Goal: Task Accomplishment & Management: Use online tool/utility

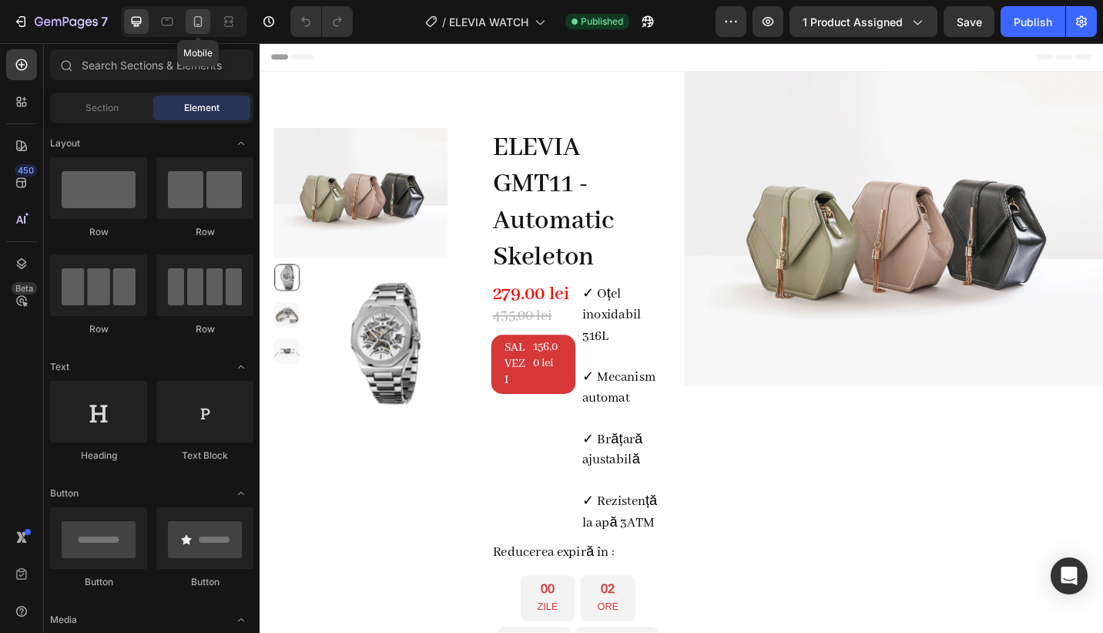
click at [197, 22] on icon at bounding box center [197, 21] width 15 height 15
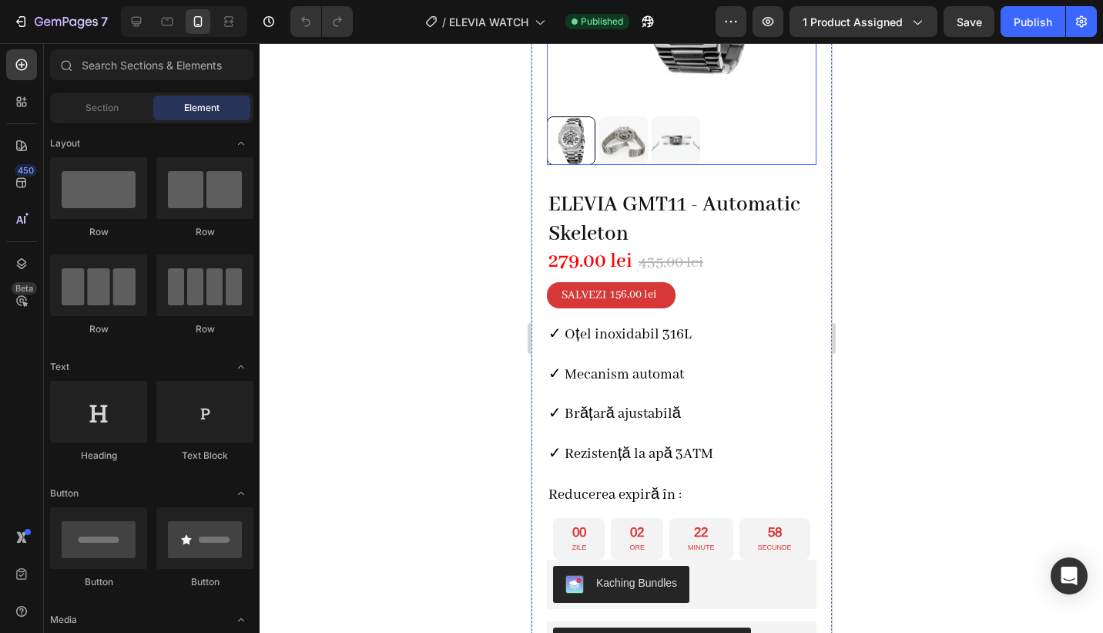
scroll to position [348, 0]
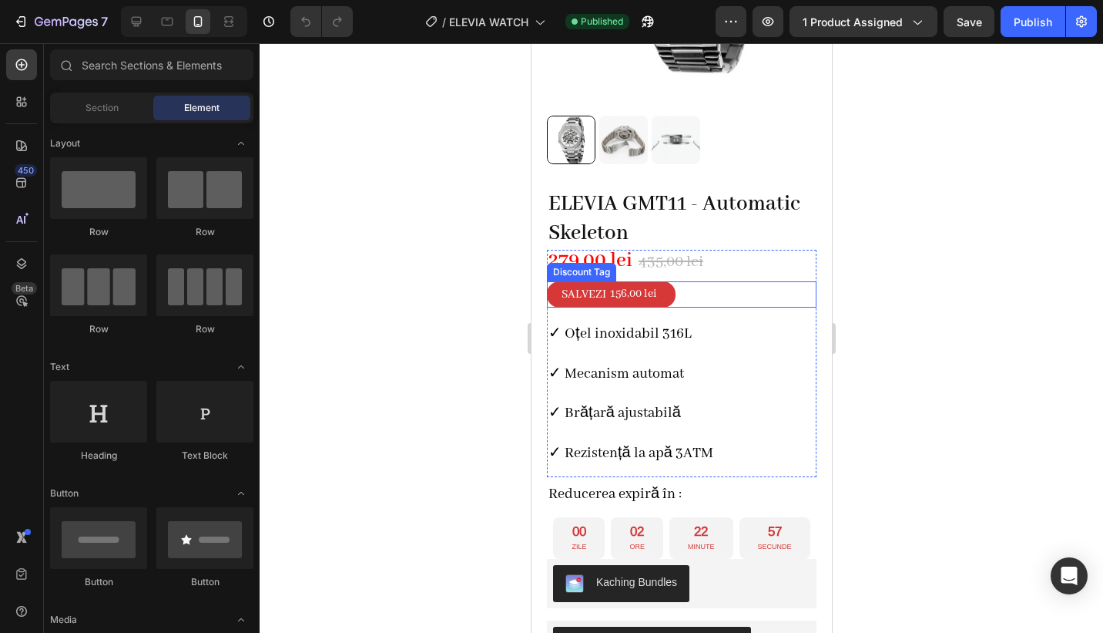
click at [574, 263] on div "Discount Tag" at bounding box center [580, 272] width 69 height 18
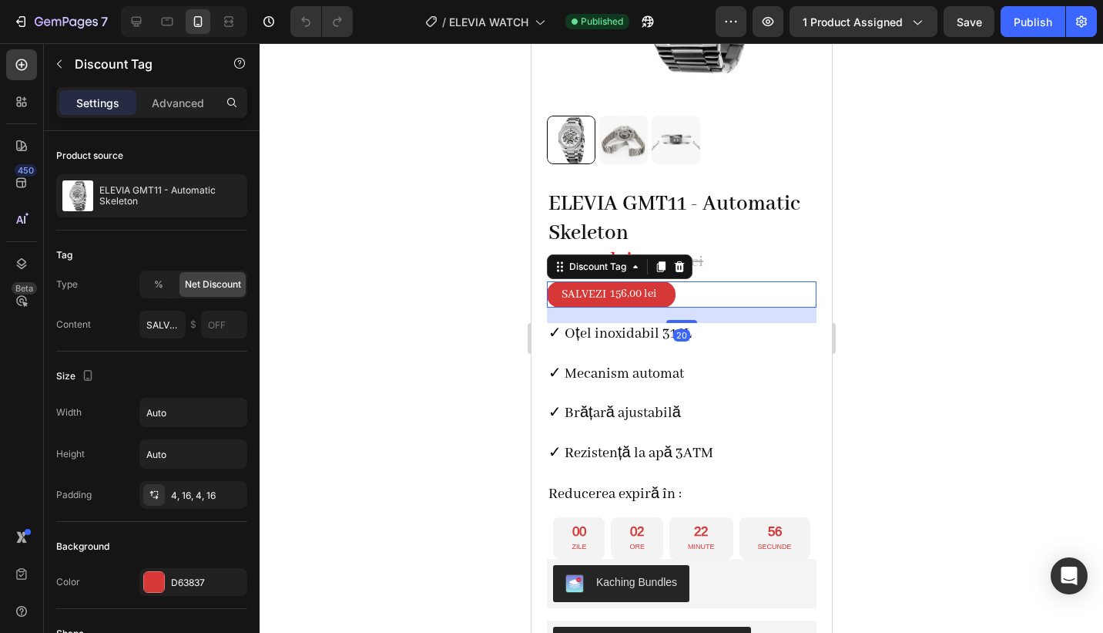
click at [878, 257] on div at bounding box center [682, 337] width 844 height 589
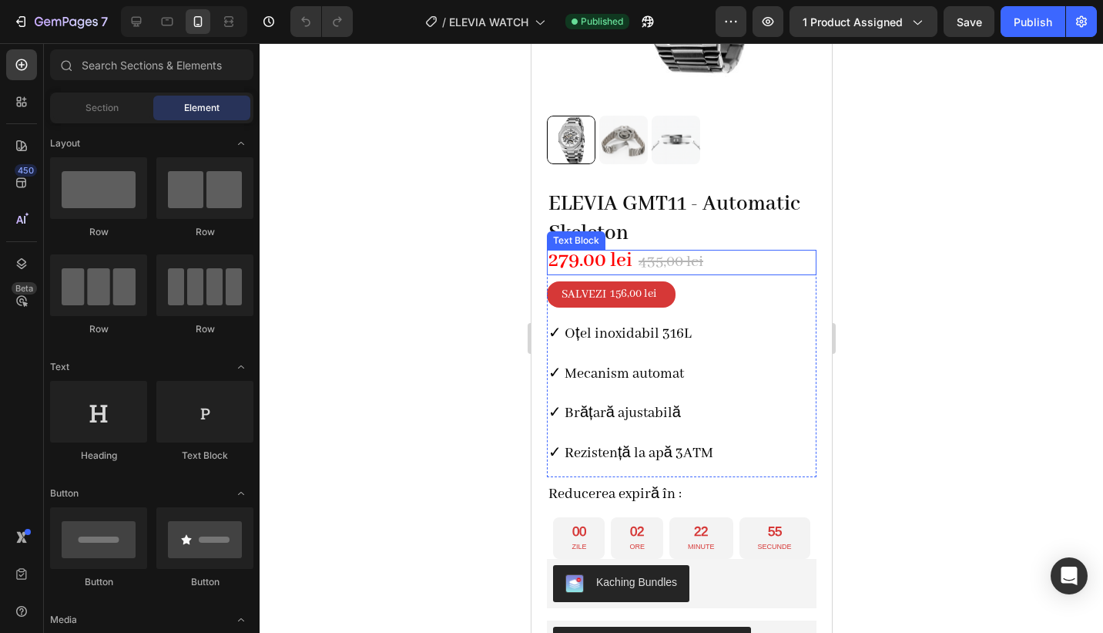
click at [589, 250] on strong "279.00 lei" at bounding box center [590, 260] width 84 height 26
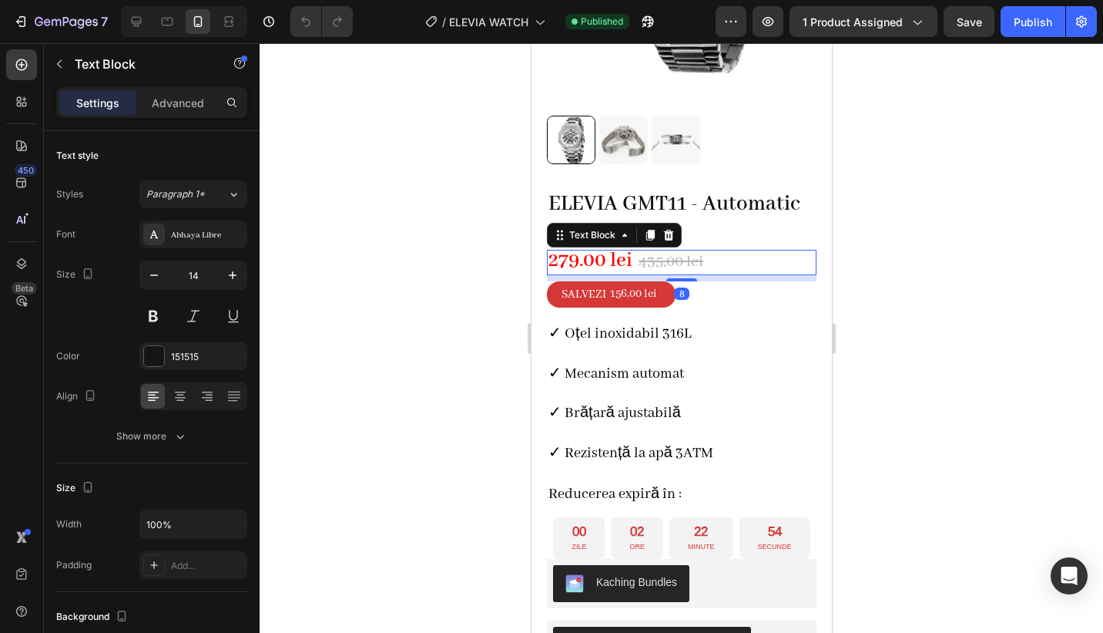
click at [580, 249] on strong "279.00 lei" at bounding box center [590, 260] width 84 height 26
click at [563, 247] on strong "279.00 lei" at bounding box center [590, 260] width 84 height 26
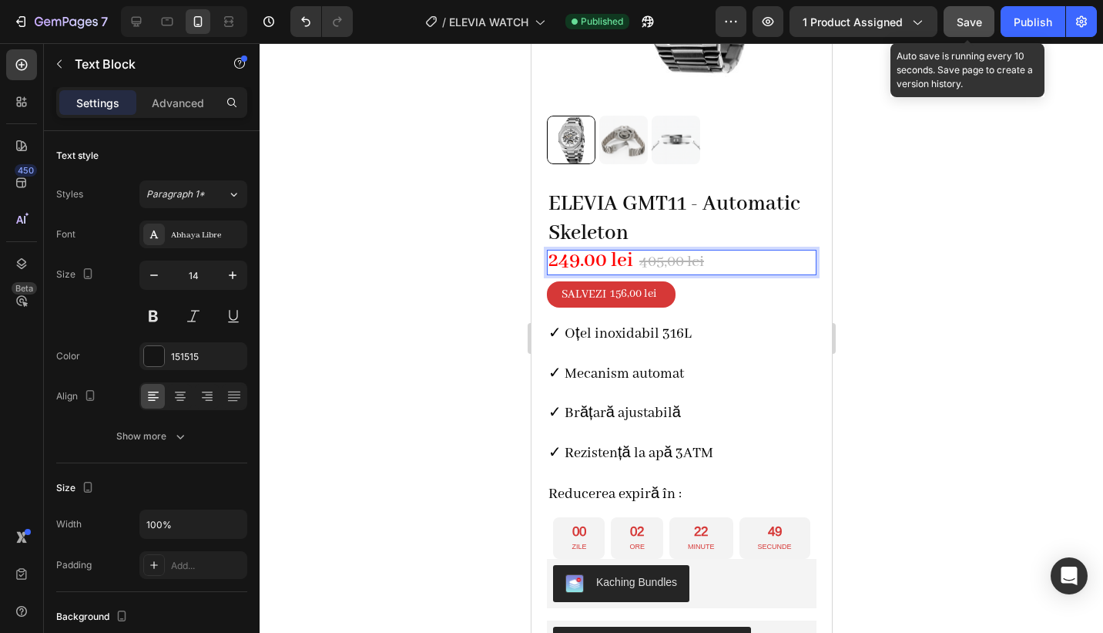
click at [968, 24] on span "Save" at bounding box center [969, 21] width 25 height 13
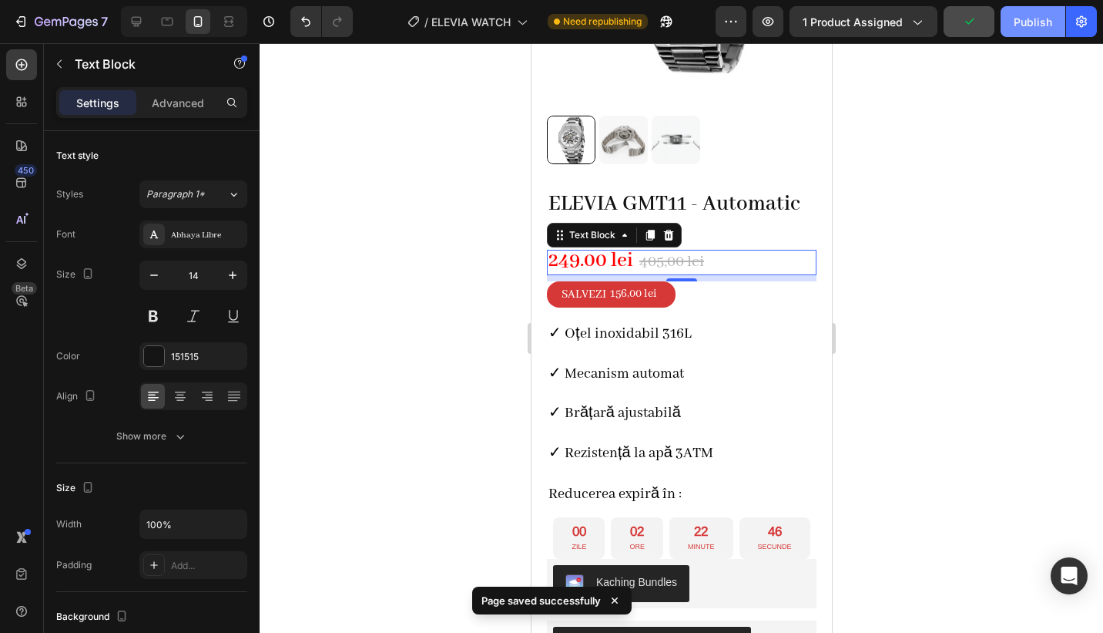
click at [1019, 25] on div "Publish" at bounding box center [1033, 22] width 39 height 16
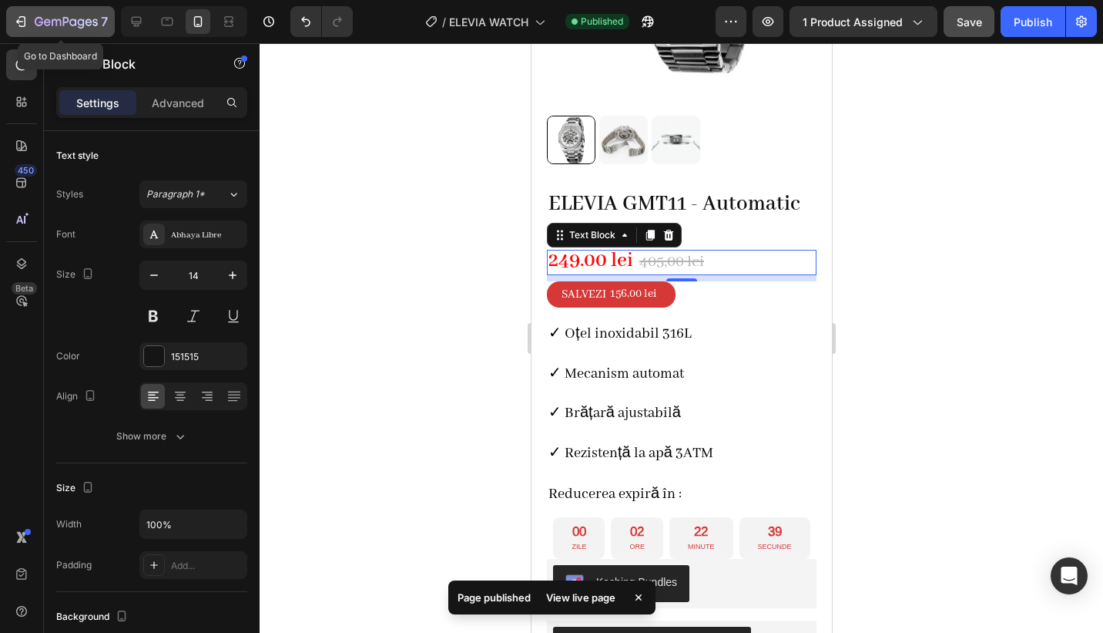
click at [29, 23] on div "7" at bounding box center [60, 21] width 95 height 18
